Goal: Task Accomplishment & Management: Manage account settings

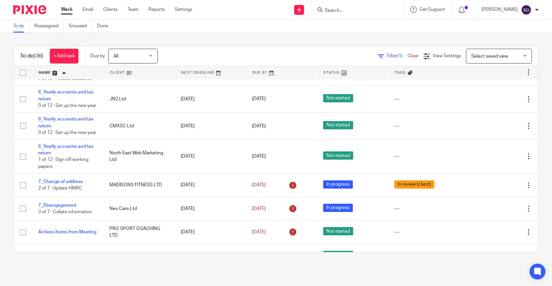
scroll to position [432, 0]
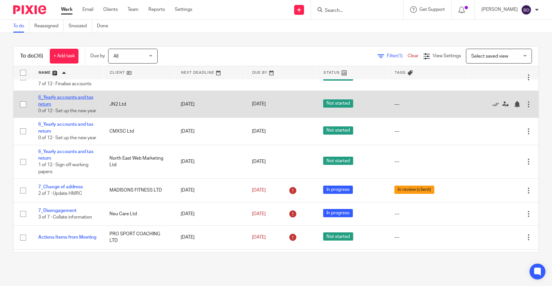
click at [75, 104] on link "6_Yearly accounts and tax return" at bounding box center [65, 100] width 55 height 11
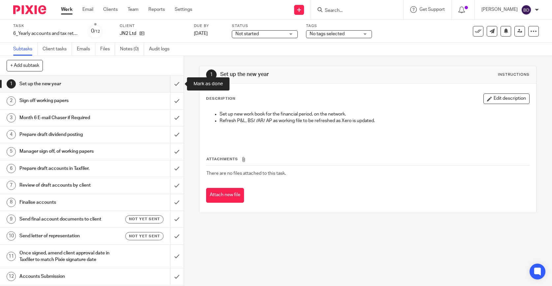
click at [183, 85] on input "submit" at bounding box center [92, 84] width 184 height 16
